Goal: Task Accomplishment & Management: Manage account settings

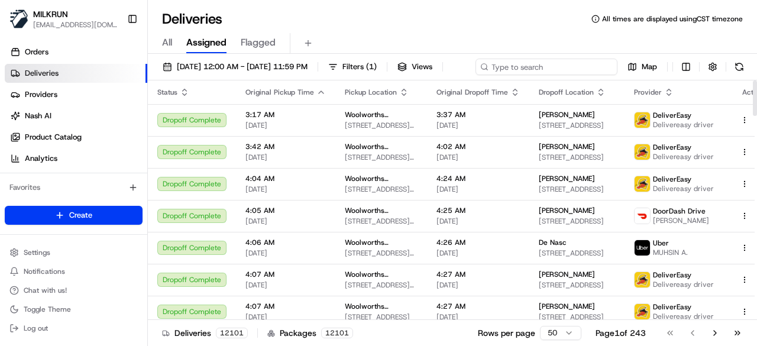
click at [568, 69] on div "22/08/2025 12:00 AM - 22/08/2025 11:59 PM Filters ( 1 ) Views Map" at bounding box center [452, 70] width 609 height 22
paste input "8b7ca9aa-12e5-4ecc-83fd-6a5015accc4a"
type input "8b7ca9aa-12e5-4ecc-83fd-6a5015accc4a"
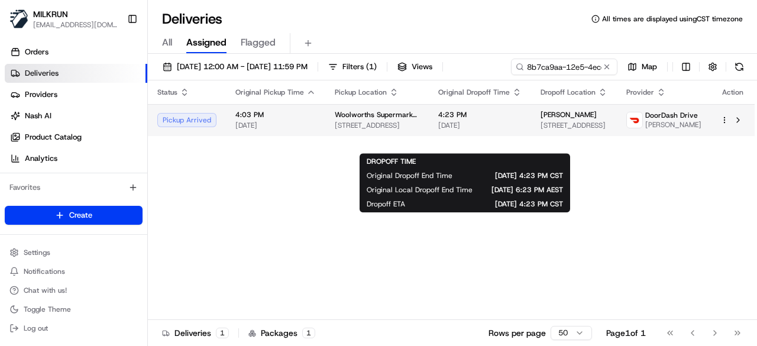
click at [443, 148] on body "MILKRUN creyes3@woolworths.com.au Toggle Sidebar Orders Deliveries Providers Na…" at bounding box center [378, 173] width 757 height 346
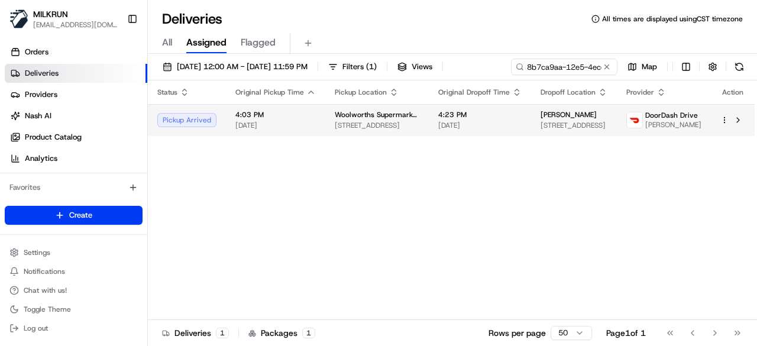
click at [482, 116] on span "4:23 PM" at bounding box center [479, 114] width 83 height 9
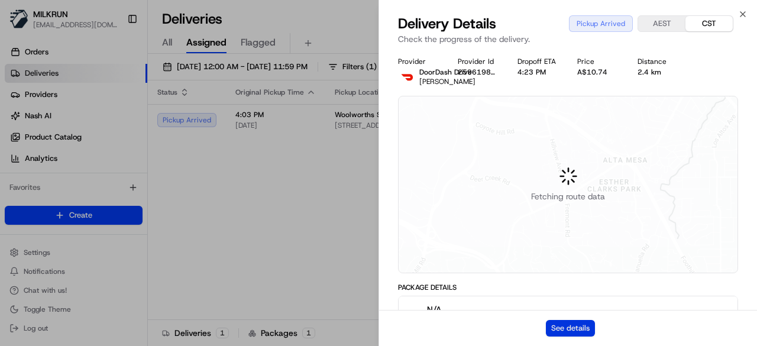
click at [568, 327] on button "See details" at bounding box center [570, 328] width 49 height 17
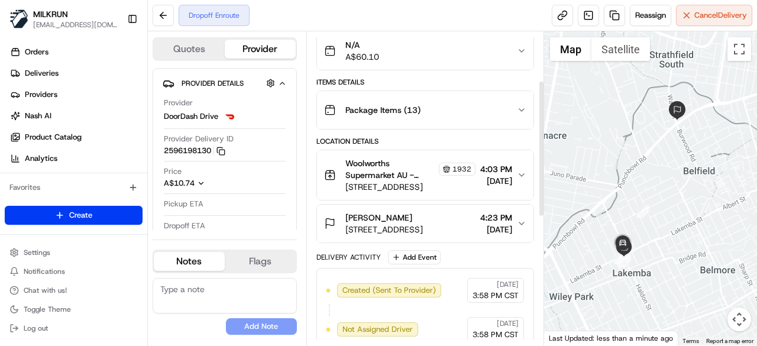
scroll to position [108, 0]
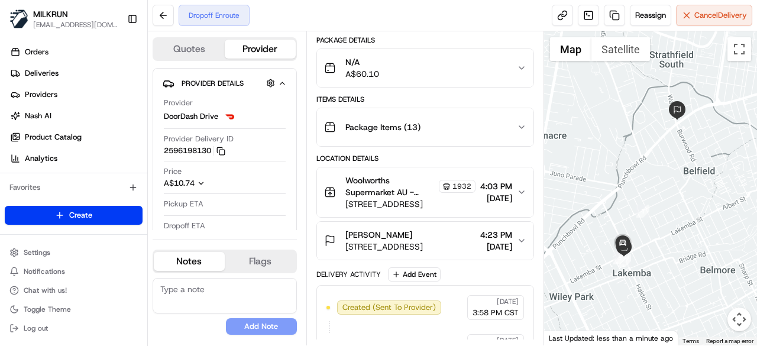
click at [522, 237] on icon "button" at bounding box center [521, 240] width 9 height 9
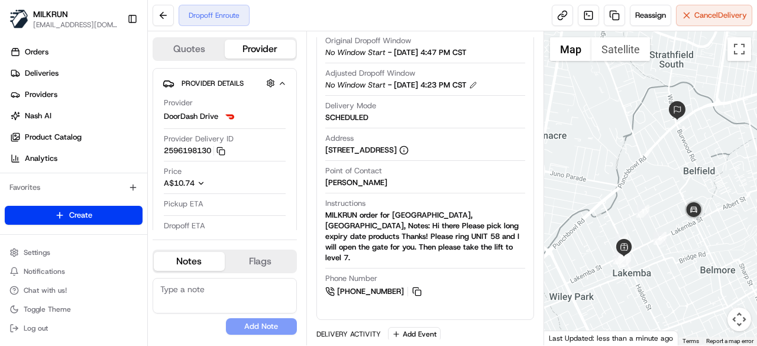
scroll to position [345, 0]
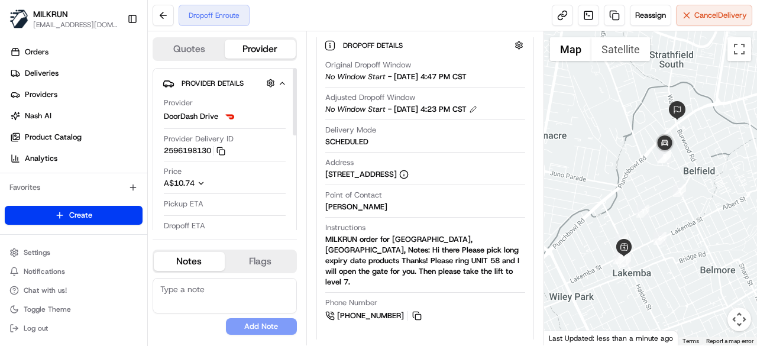
click at [198, 257] on button "Notes" at bounding box center [189, 261] width 71 height 19
click at [192, 294] on textarea at bounding box center [225, 295] width 144 height 35
paste textarea "[STREET_ADDRESS]"
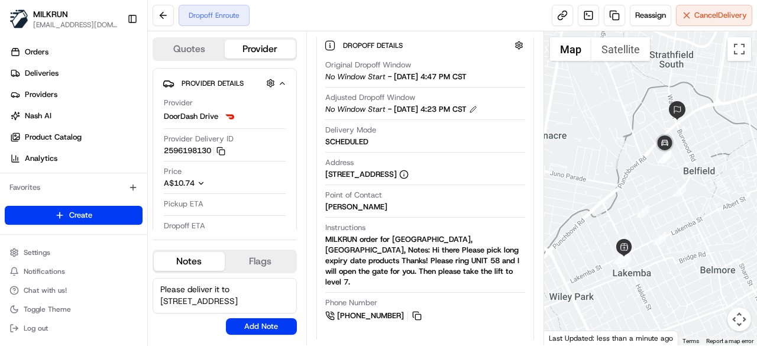
scroll to position [0, 0]
click at [233, 285] on textarea "Please deliver it to [STREET_ADDRESS]" at bounding box center [225, 295] width 144 height 35
click at [205, 299] on textarea "Please deliver it to [STREET_ADDRESS]" at bounding box center [225, 295] width 144 height 35
click at [277, 300] on textarea "Please deliver it to [STREET_ADDRESS]" at bounding box center [225, 295] width 144 height 35
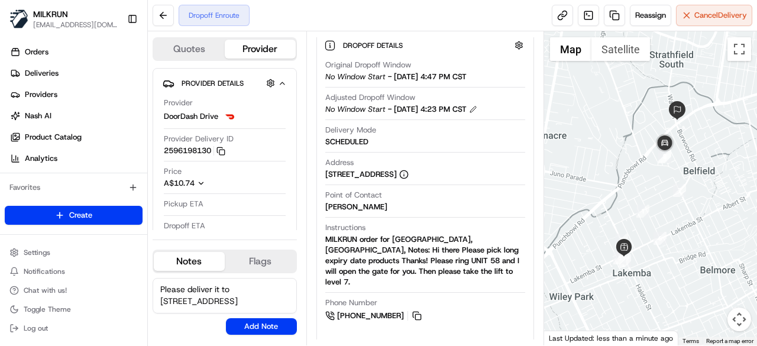
click at [267, 311] on textarea "Please deliver it to [STREET_ADDRESS]" at bounding box center [225, 295] width 144 height 35
type textarea "Please deliver it to [STREET_ADDRESS]"
click at [274, 328] on button "Add Note" at bounding box center [261, 326] width 71 height 17
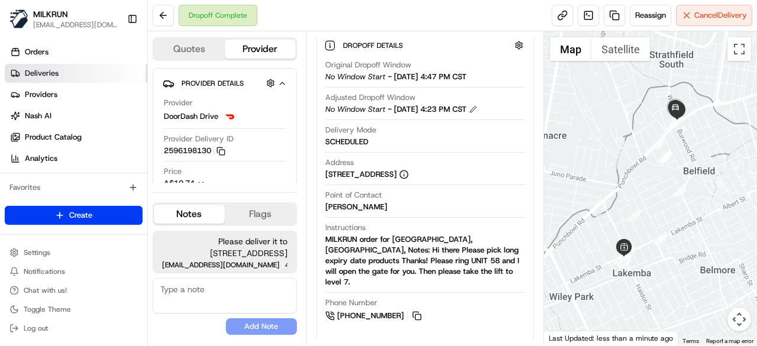
click at [62, 67] on link "Deliveries" at bounding box center [76, 73] width 143 height 19
